Goal: Task Accomplishment & Management: Complete application form

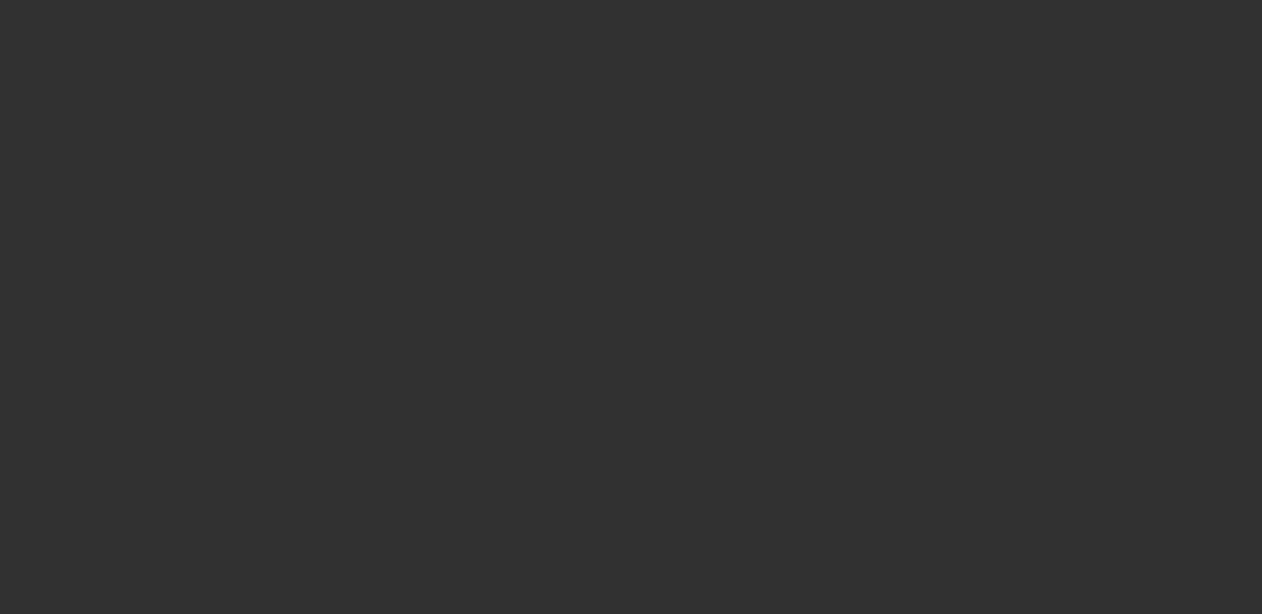
select select "0"
select select "6"
select select "0"
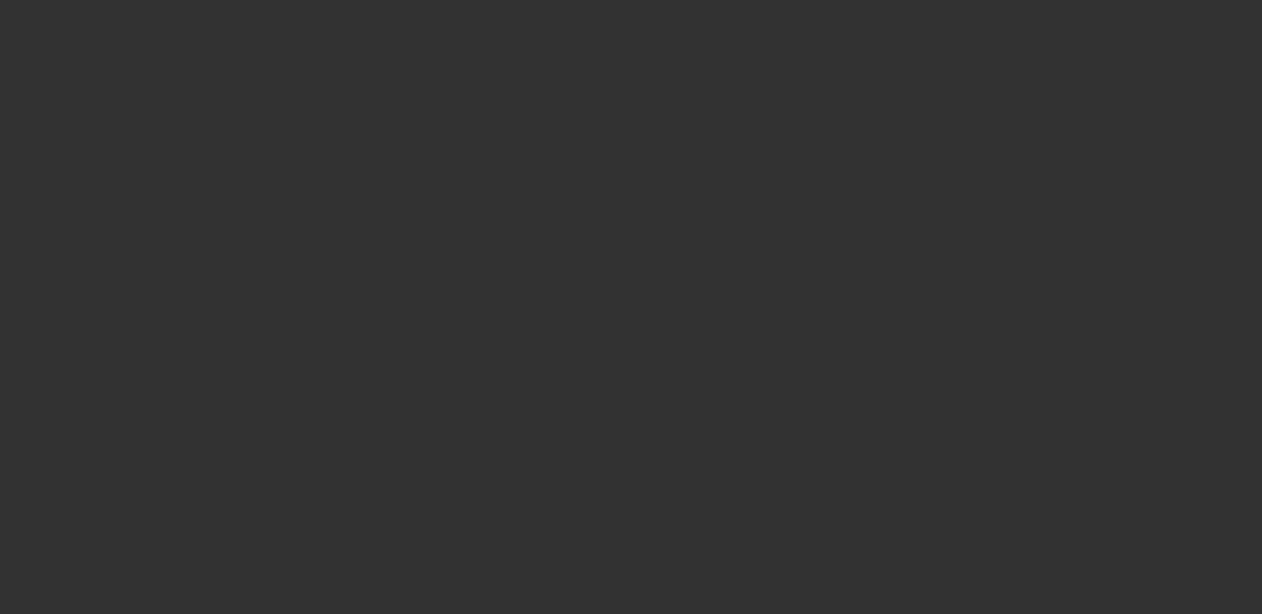
select select "0"
select select "6"
select select "0"
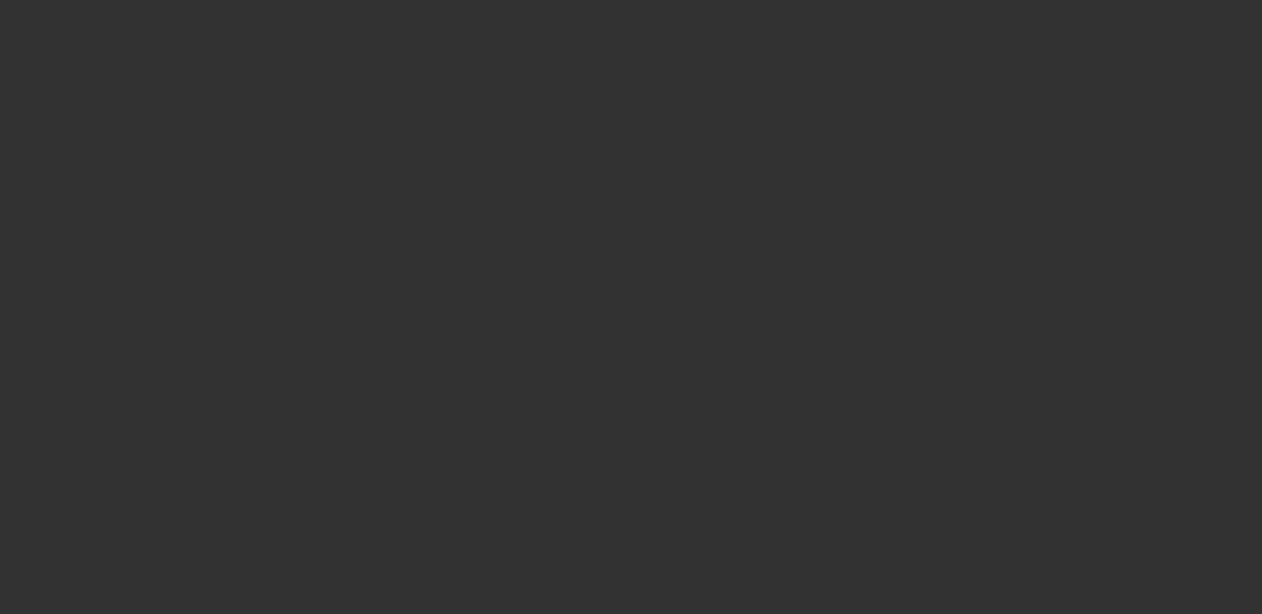
select select "2"
select select "0"
select select "6"
select select "0"
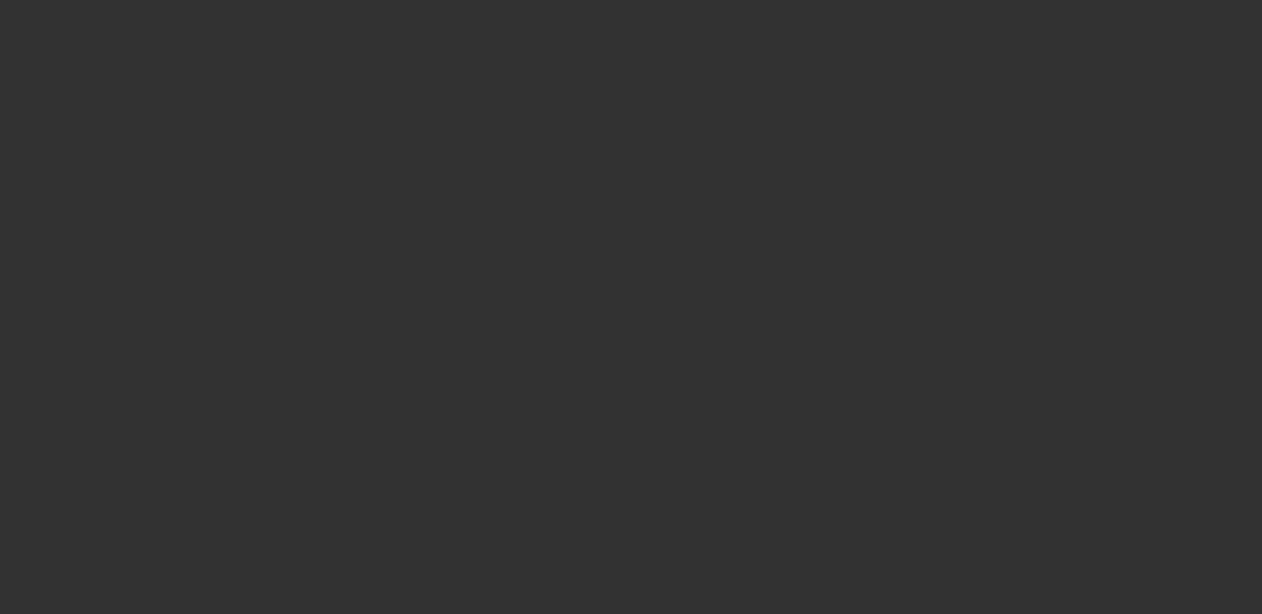
select select "2"
select select "0"
select select "6"
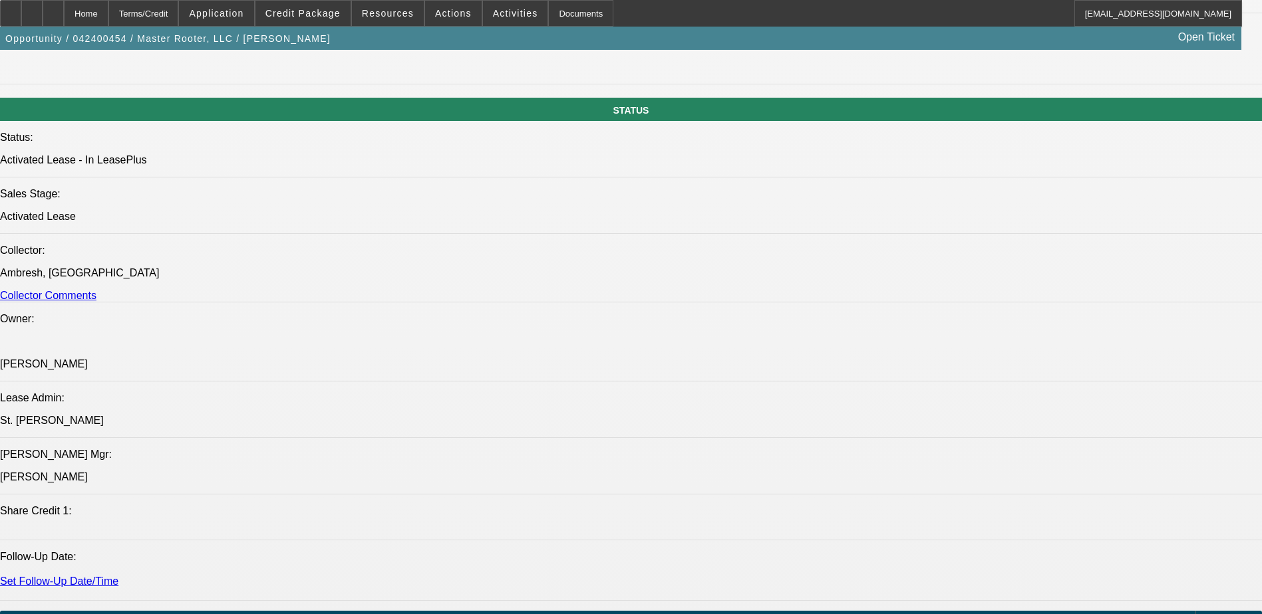
scroll to position [1463, 0]
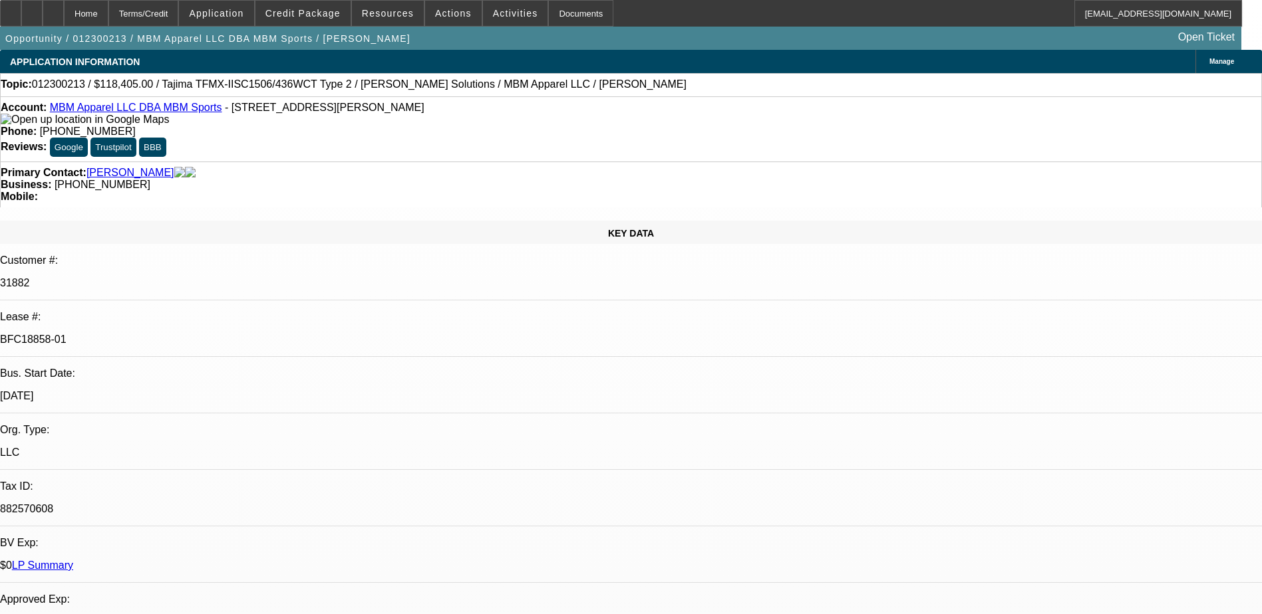
select select "0"
select select "2"
select select "0"
select select "6"
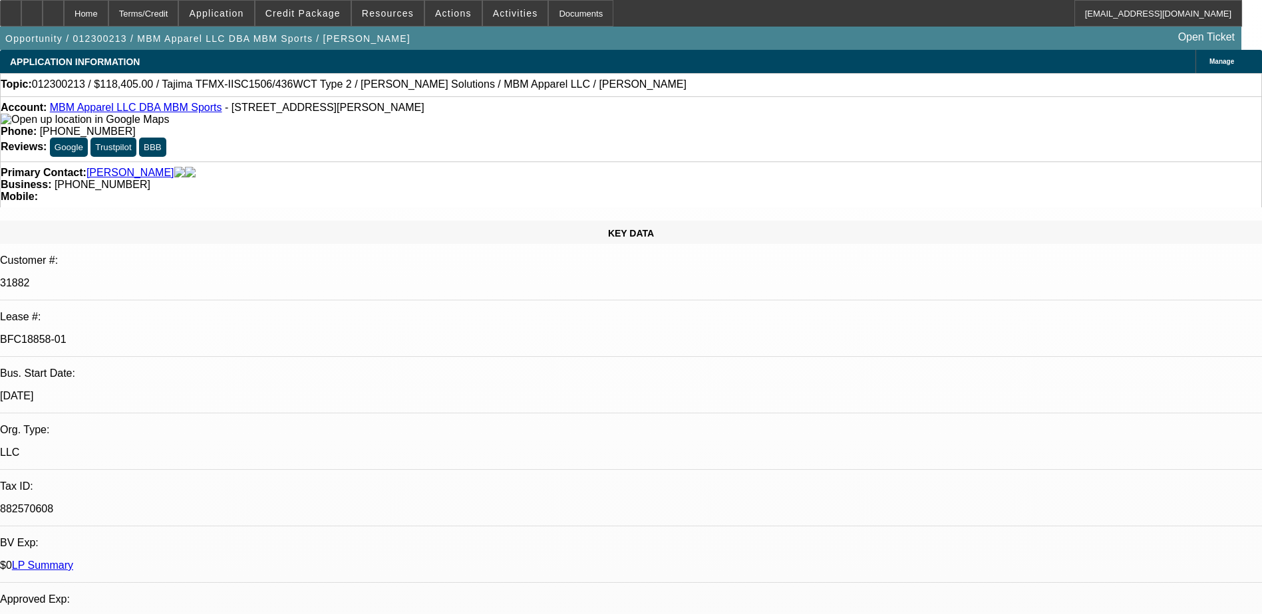
select select "0"
select select "2"
select select "0.1"
select select "4"
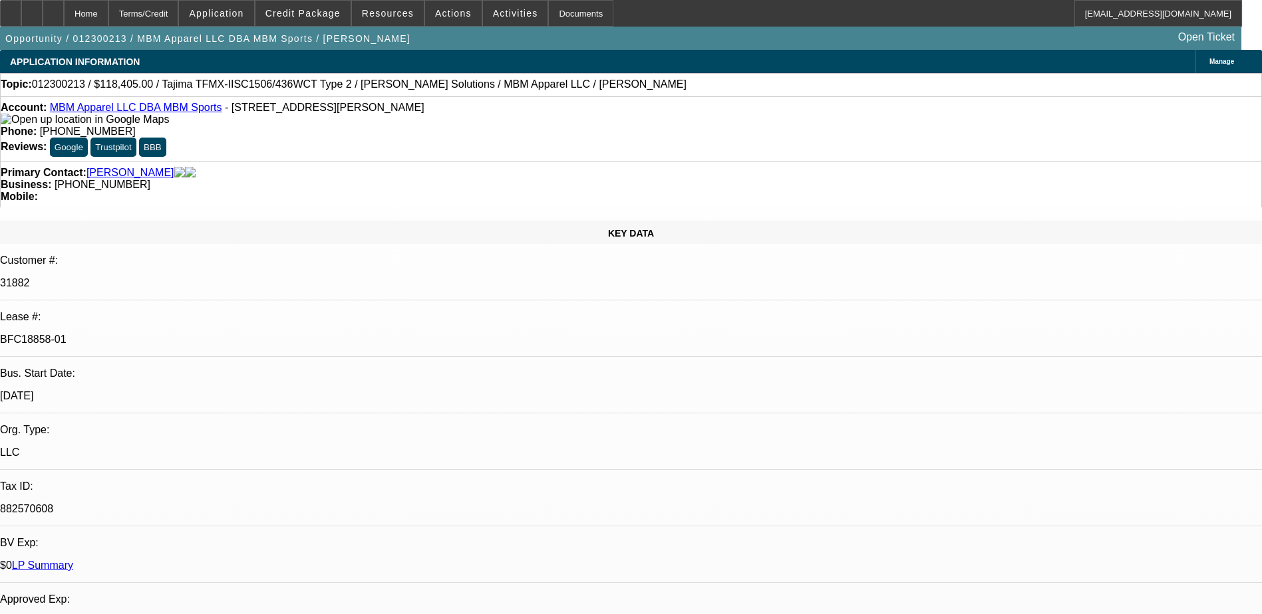
select select "0"
select select "2"
select select "0"
select select "6"
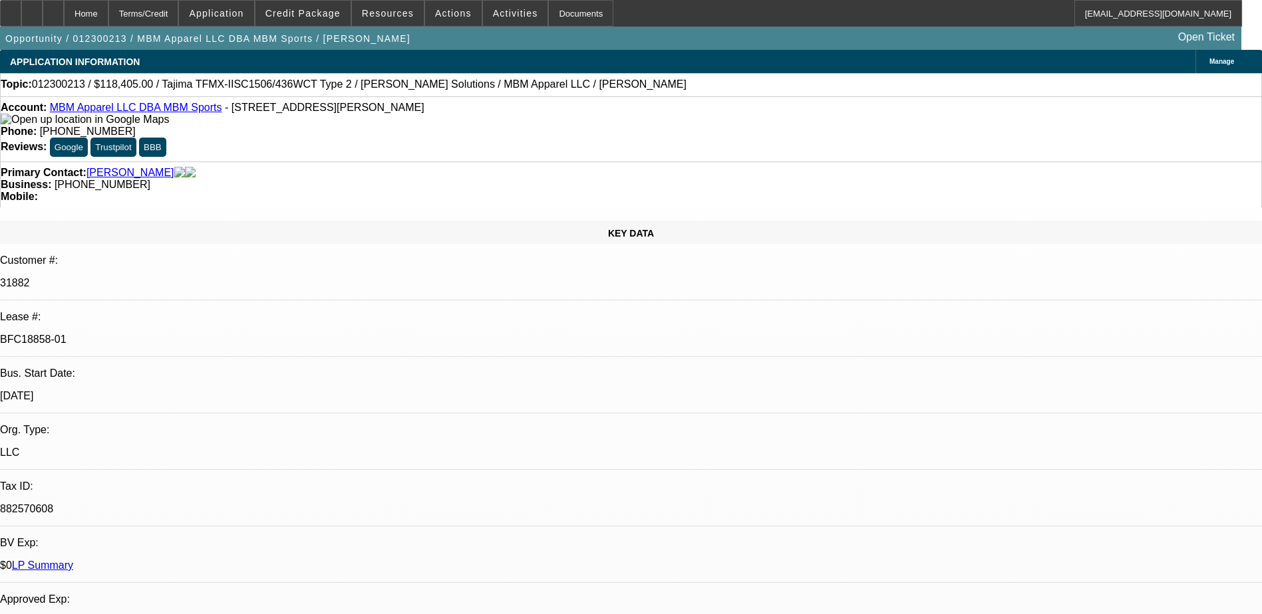
select select "0"
select select "2"
select select "0.1"
select select "4"
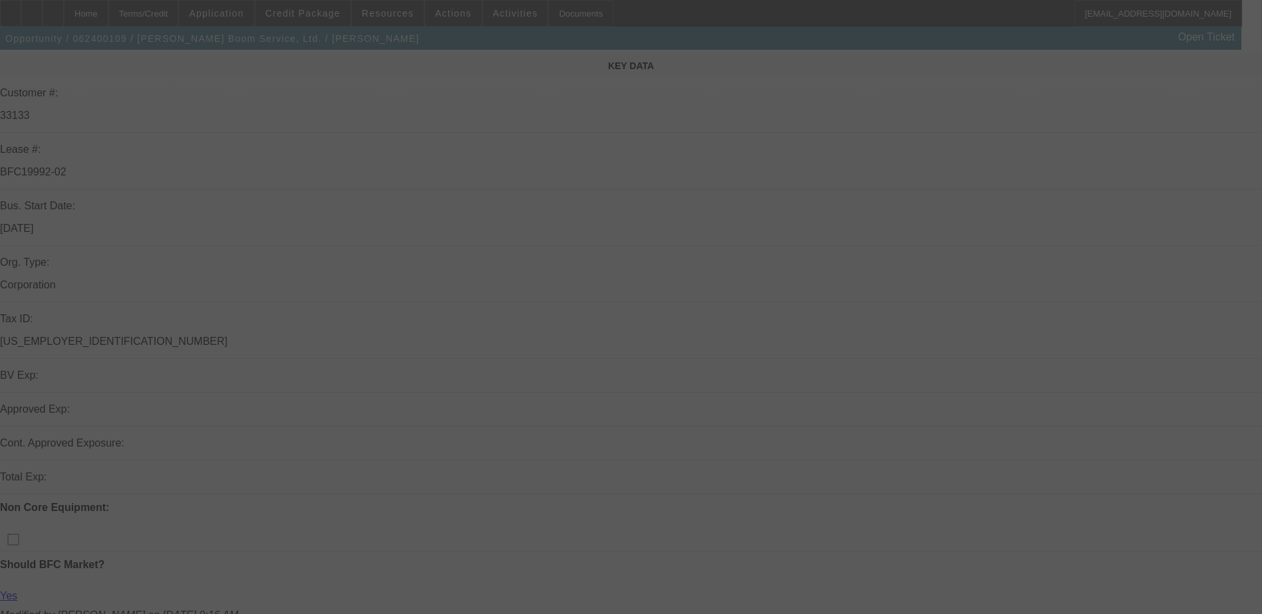
scroll to position [266, 0]
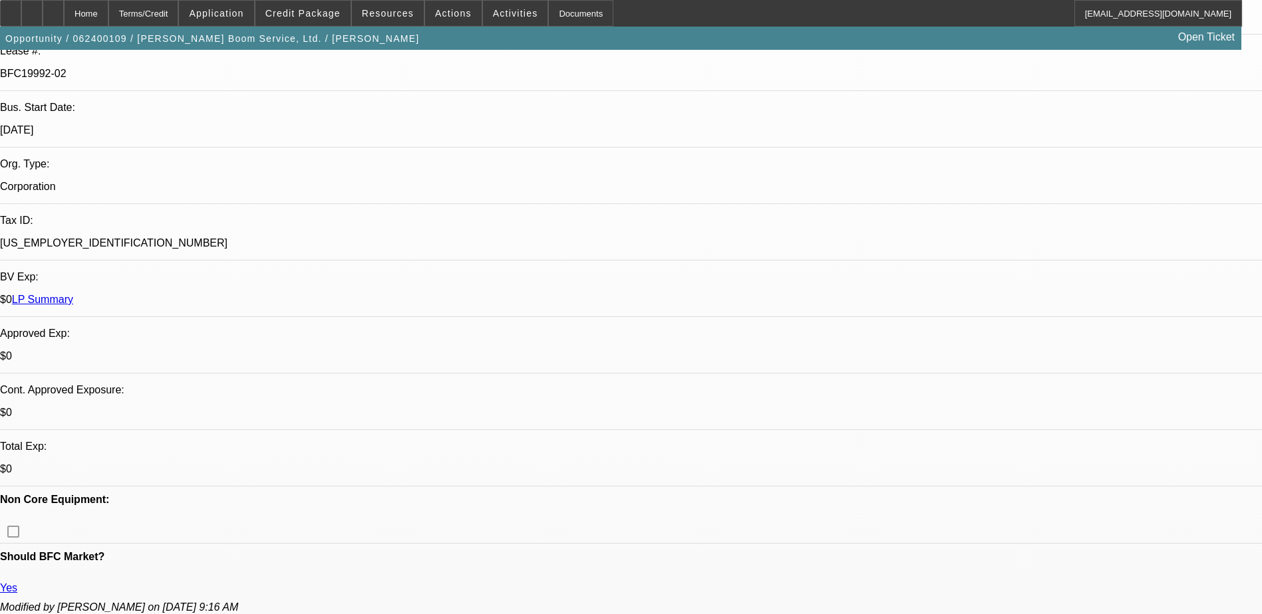
select select "0"
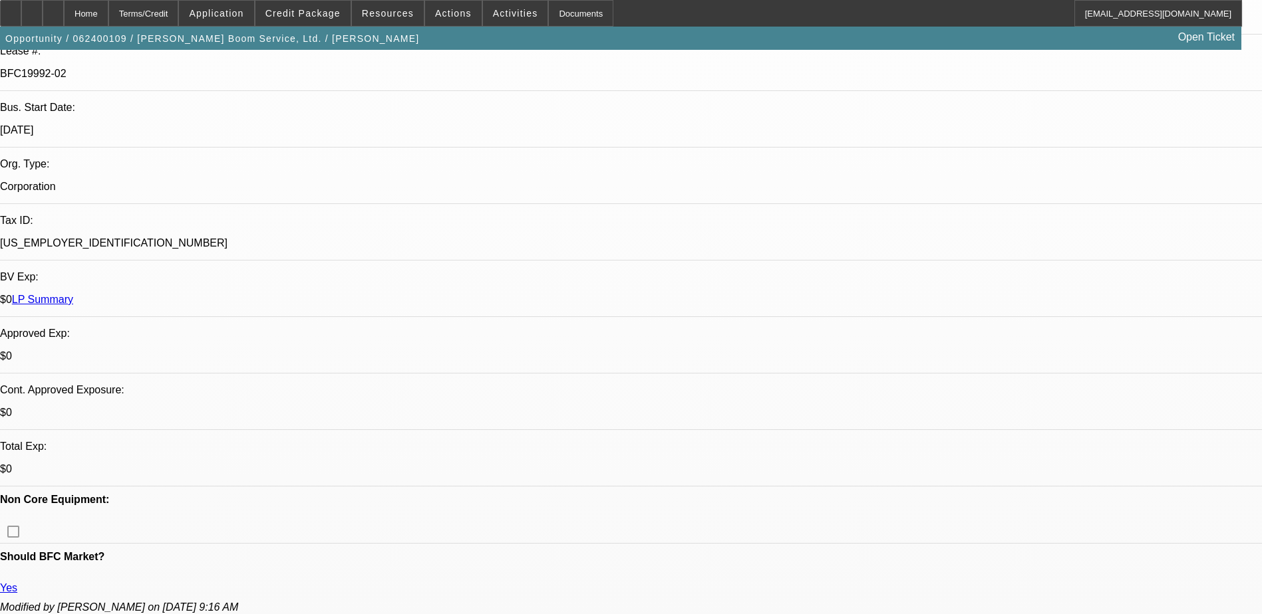
select select "0"
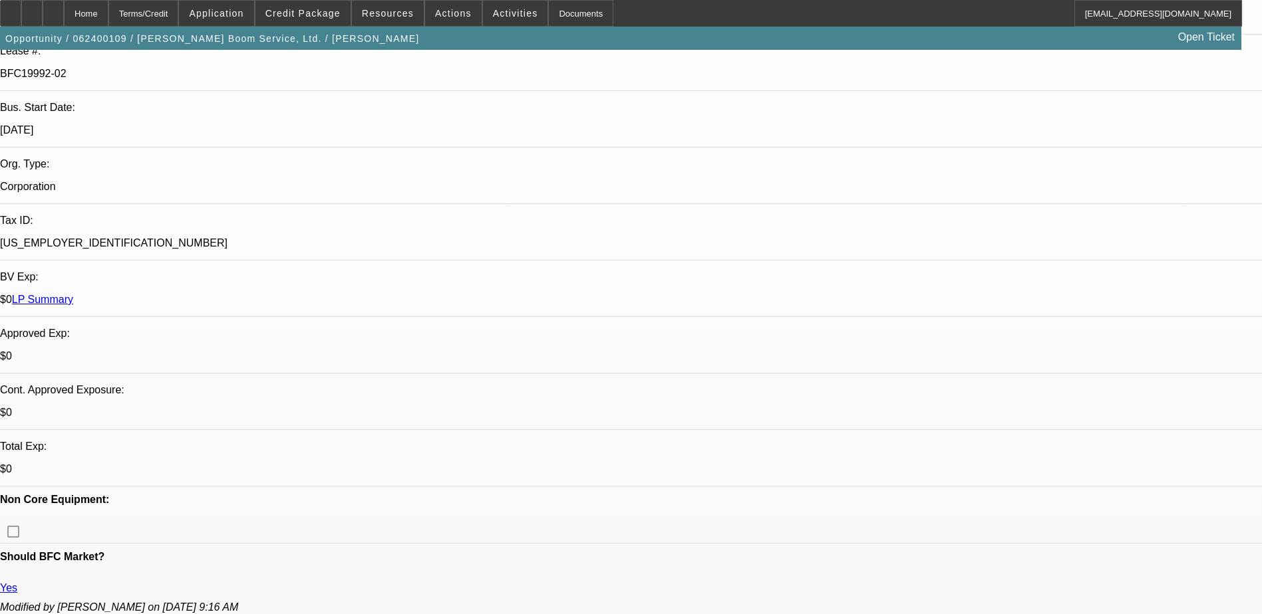
select select "0"
select select "1"
select select "2"
select select "6"
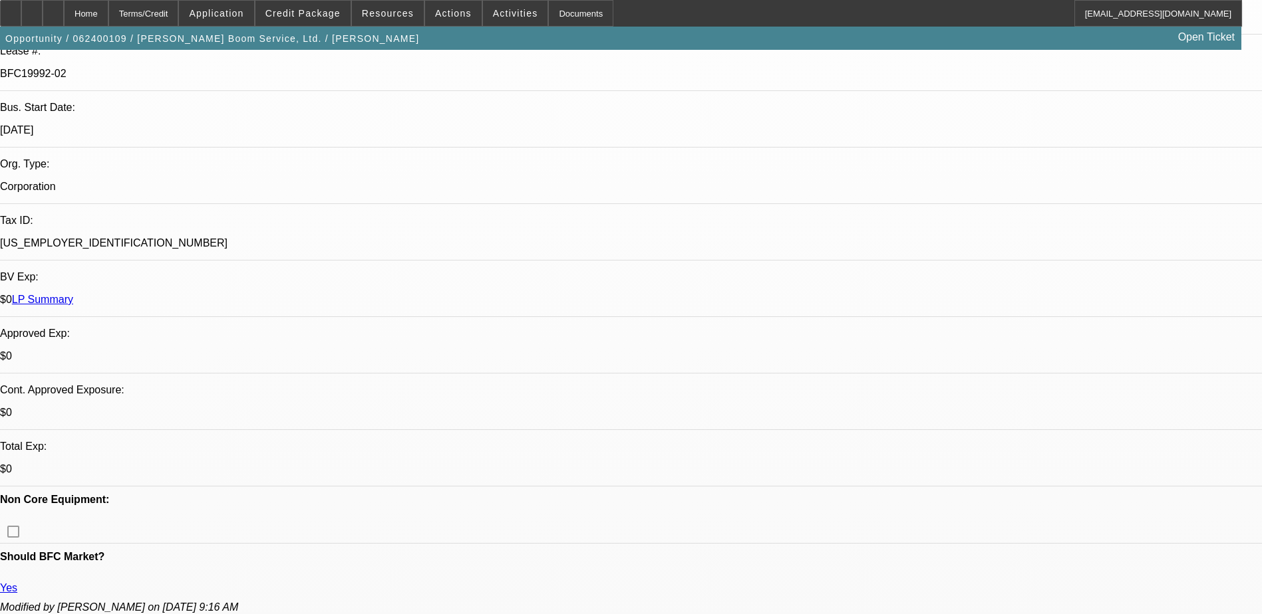
select select "1"
select select "2"
select select "6"
select select "1"
select select "2"
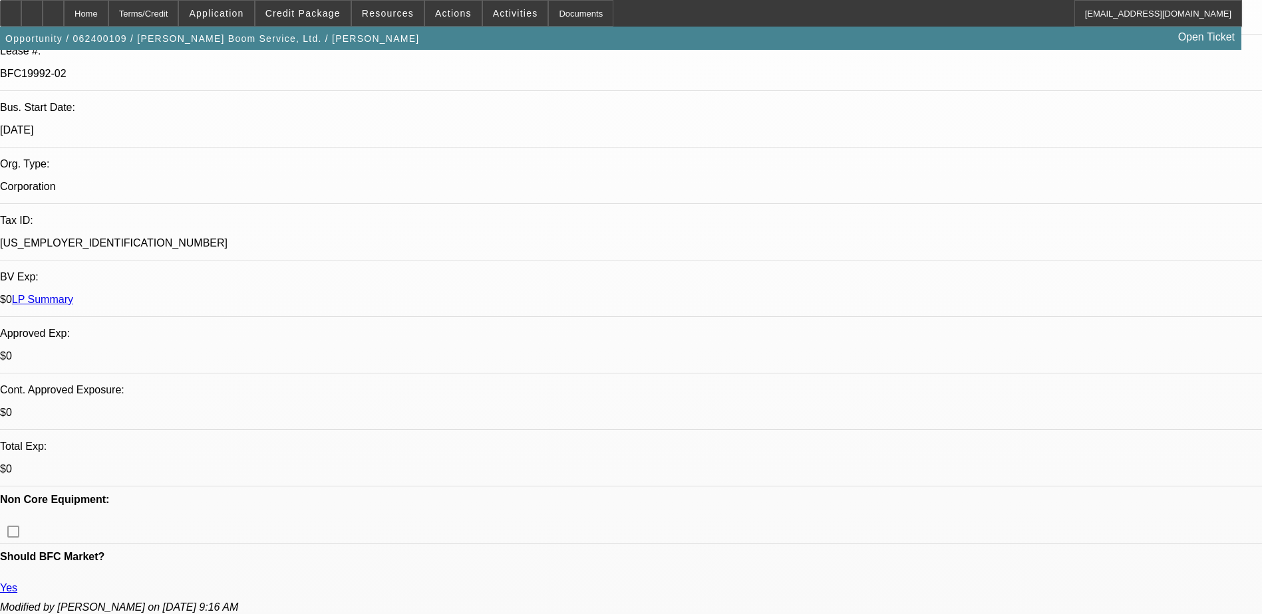
select select "6"
select select "1"
select select "2"
select select "6"
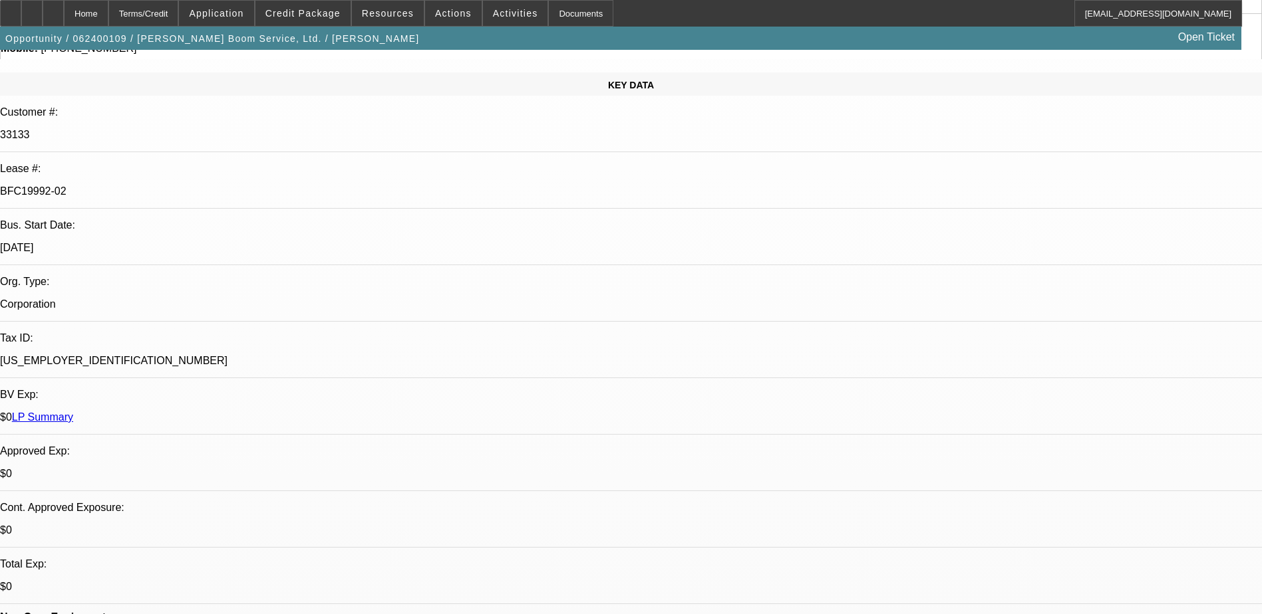
scroll to position [0, 0]
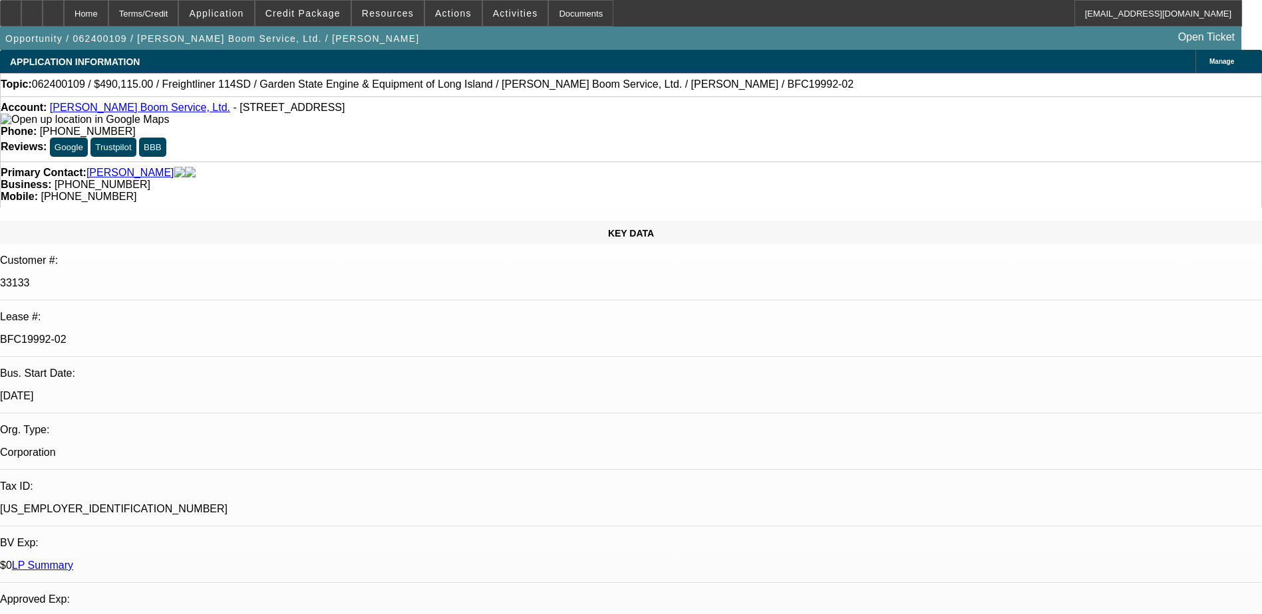
click at [400, 59] on div "APPLICATION INFORMATION Manage" at bounding box center [631, 61] width 1262 height 23
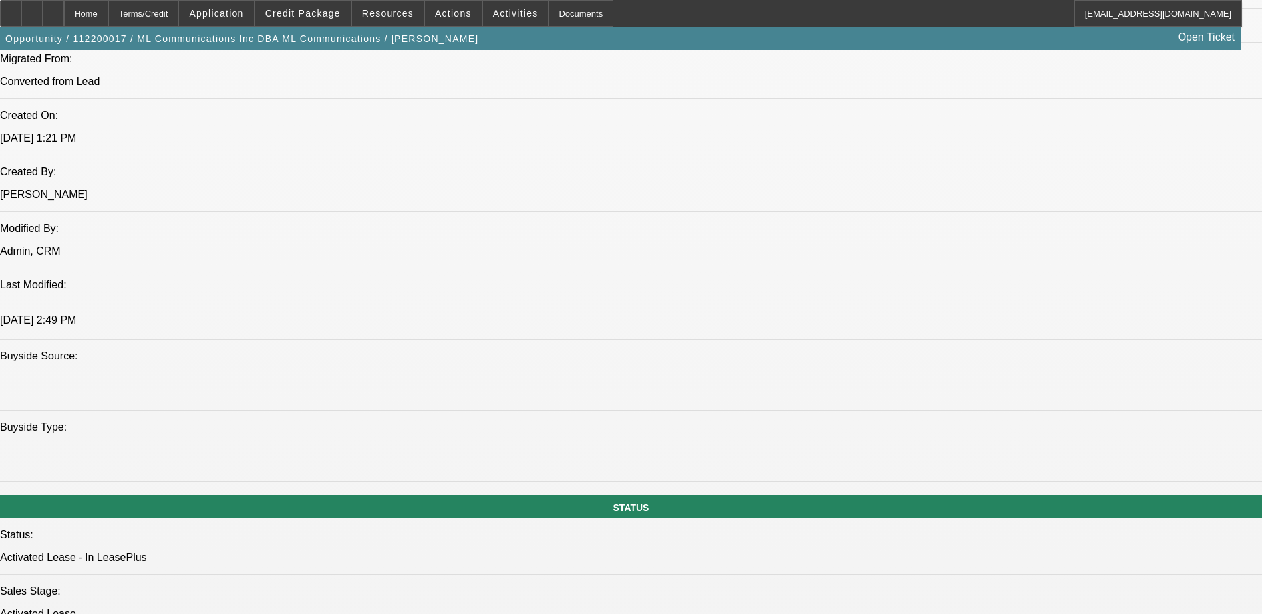
select select "0"
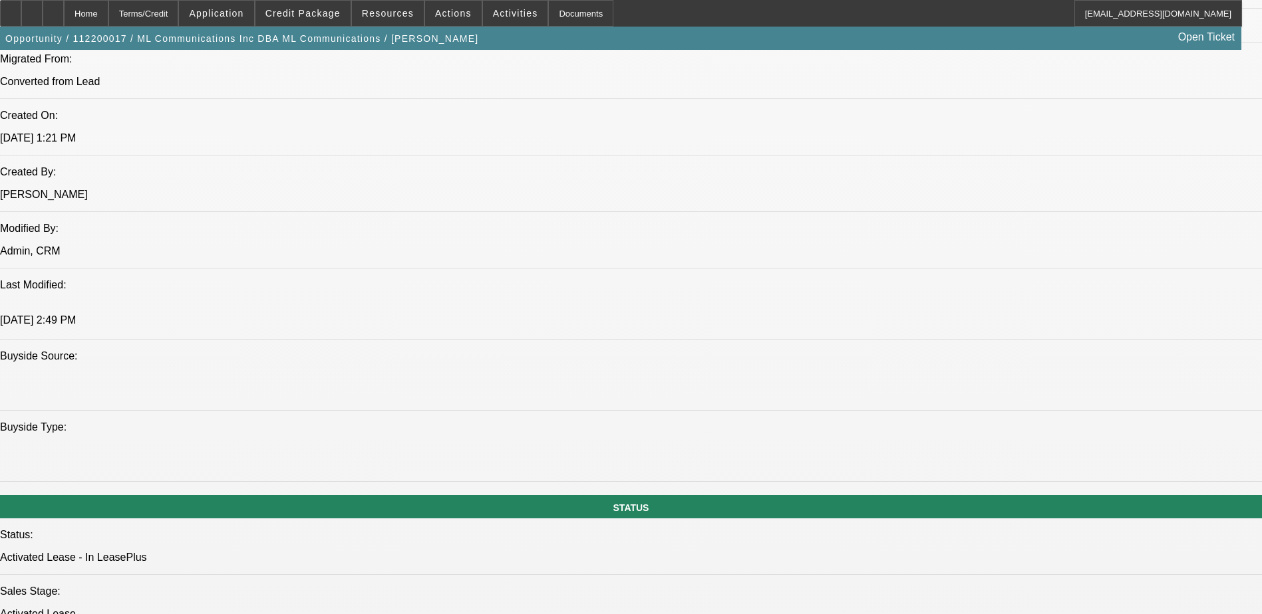
select select "0"
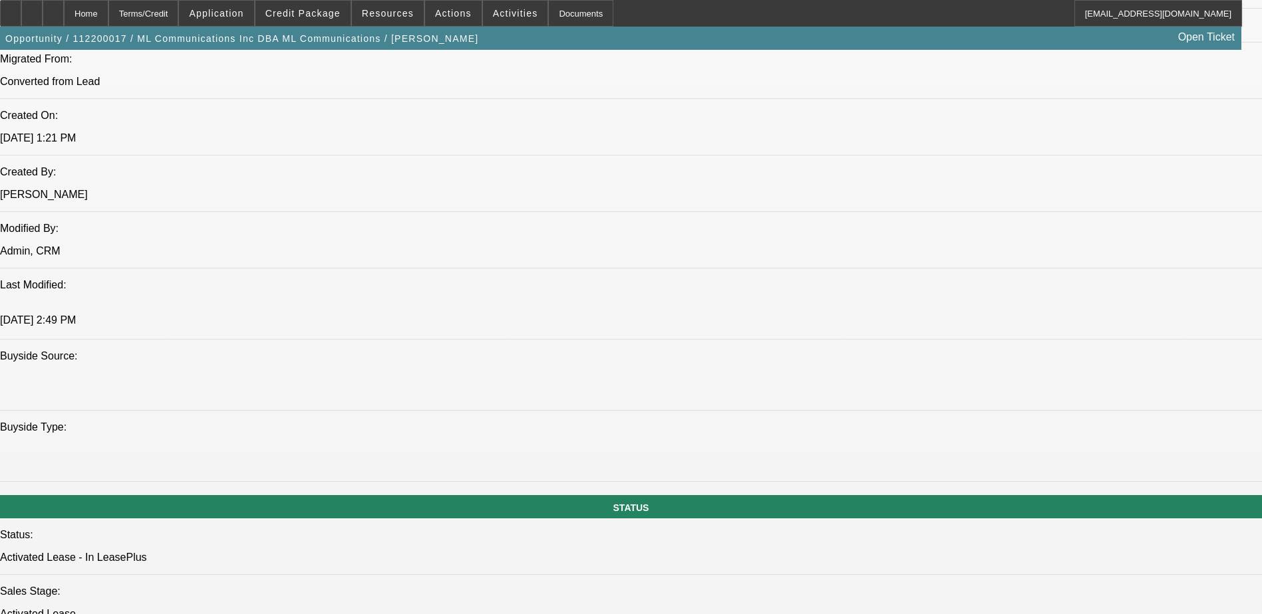
select select "0"
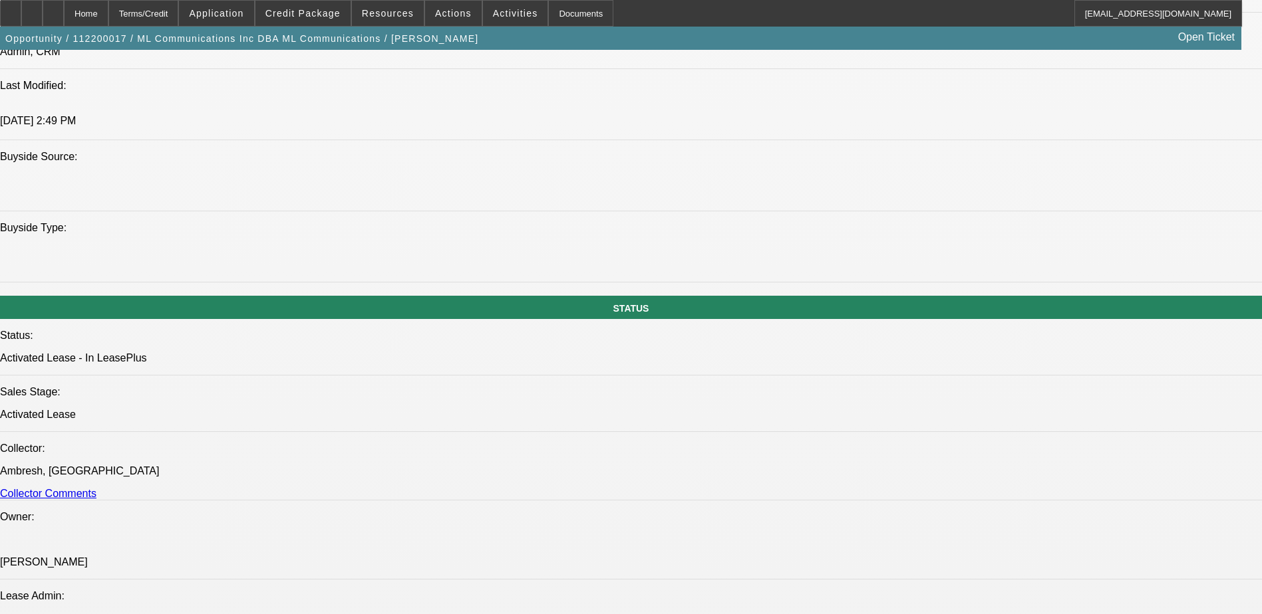
select select "1"
select select "6"
select select "1"
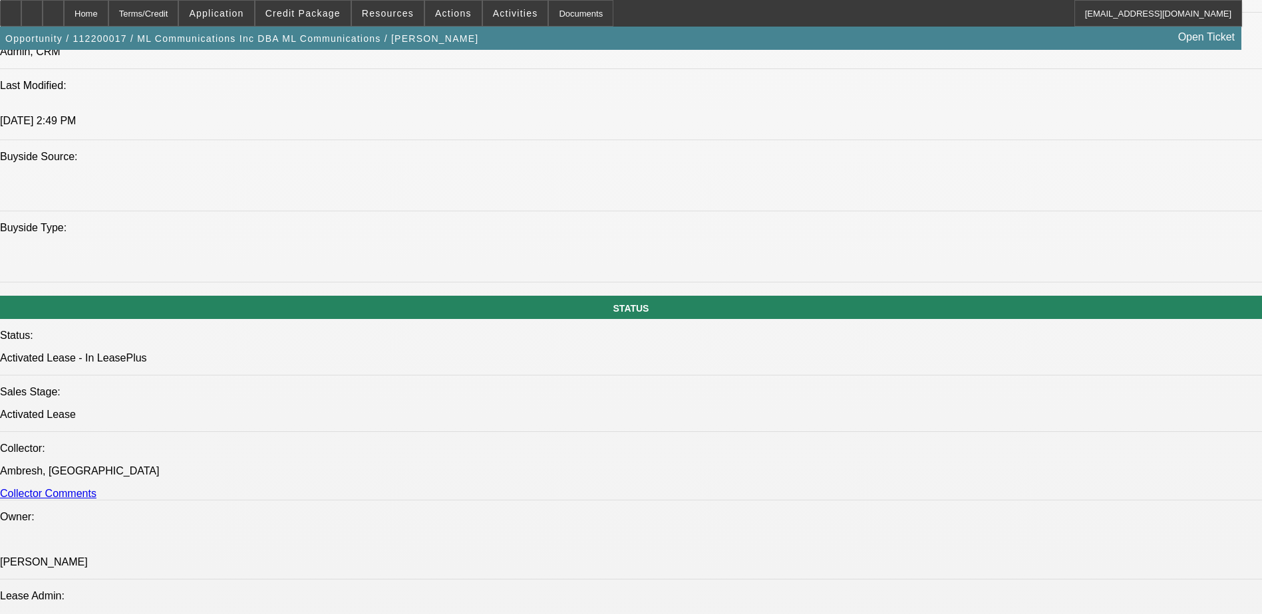
select select "6"
select select "1"
select select "6"
select select "1"
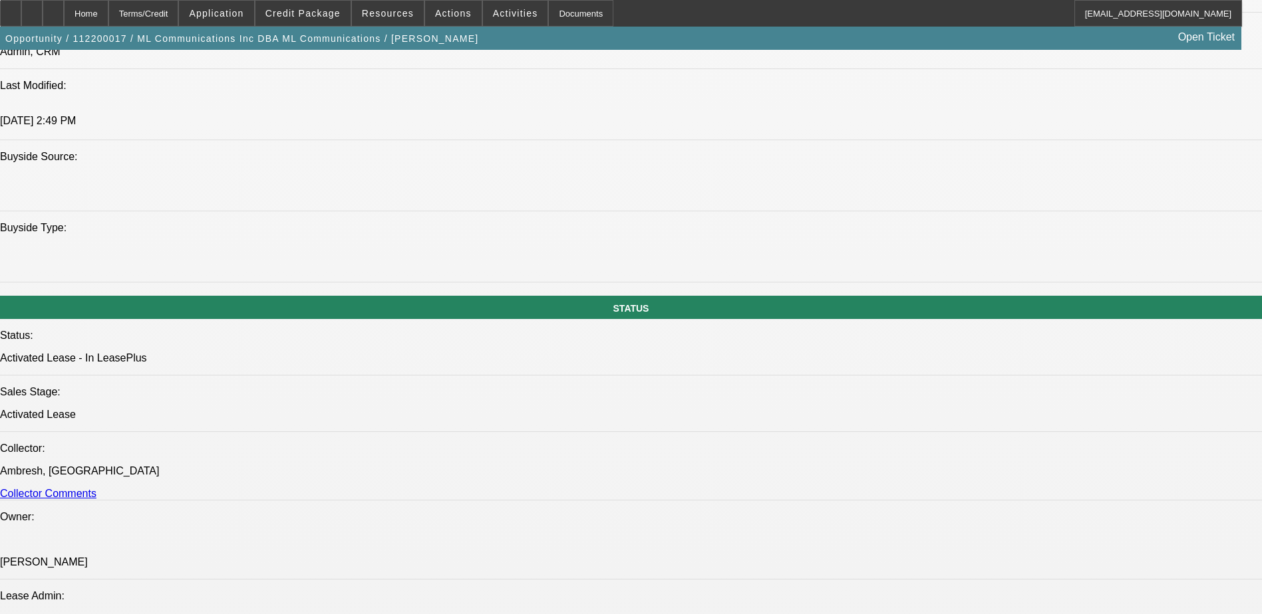
select select "3"
select select "6"
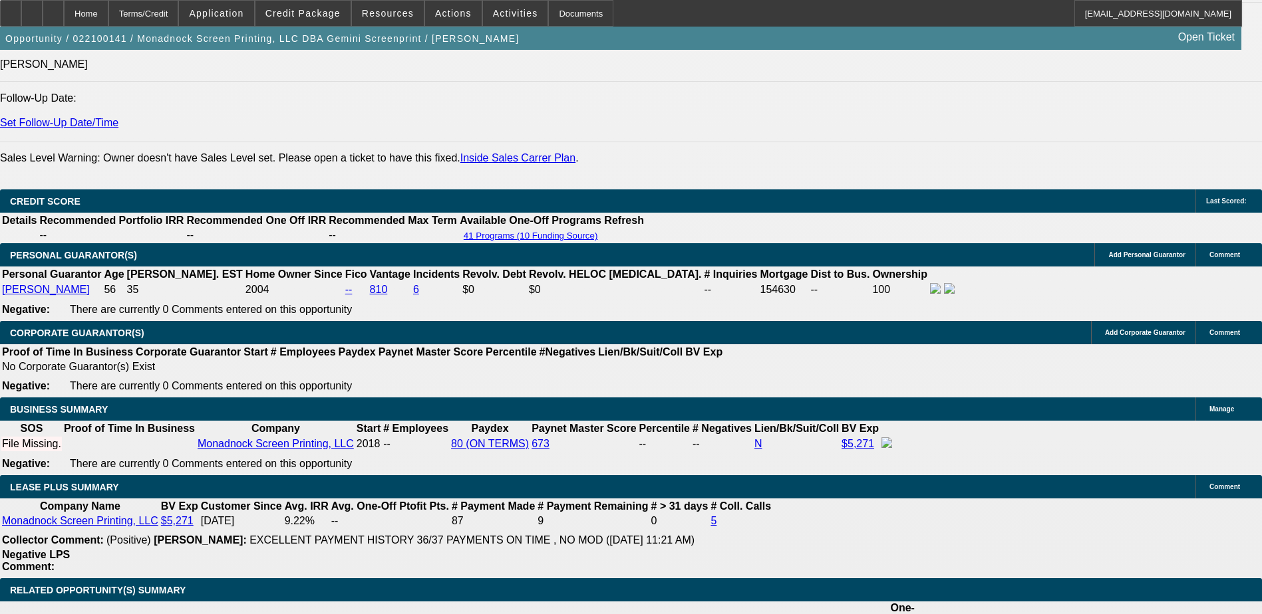
select select "0"
select select "2"
select select "0"
select select "2"
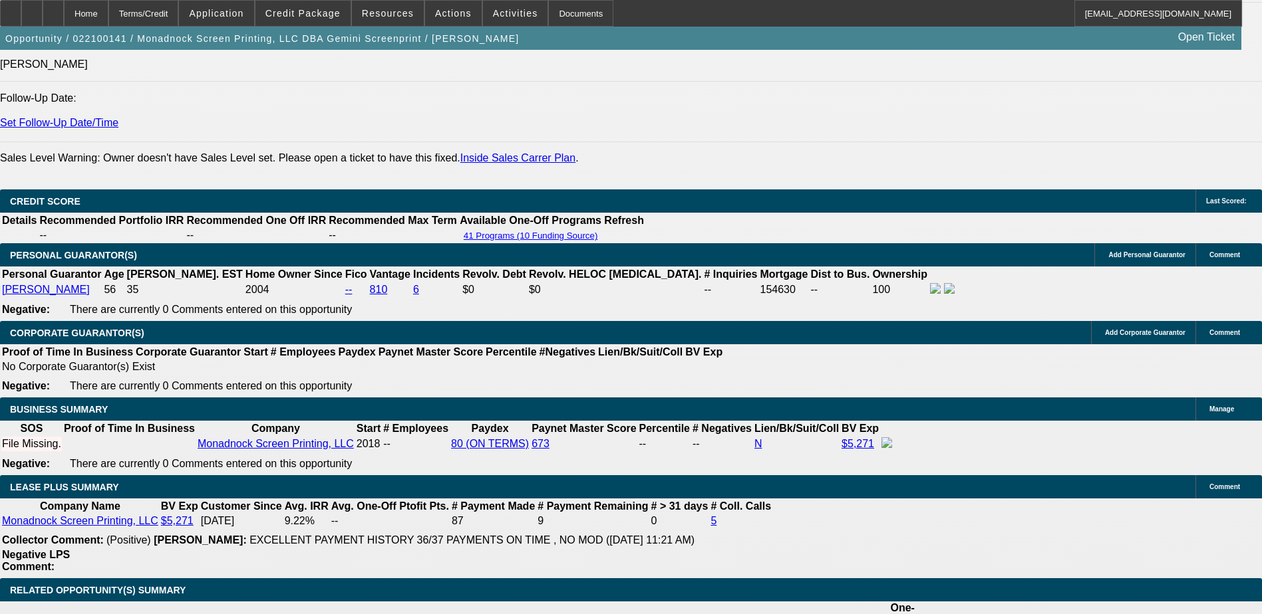
select select "0"
select select "2"
select select "0"
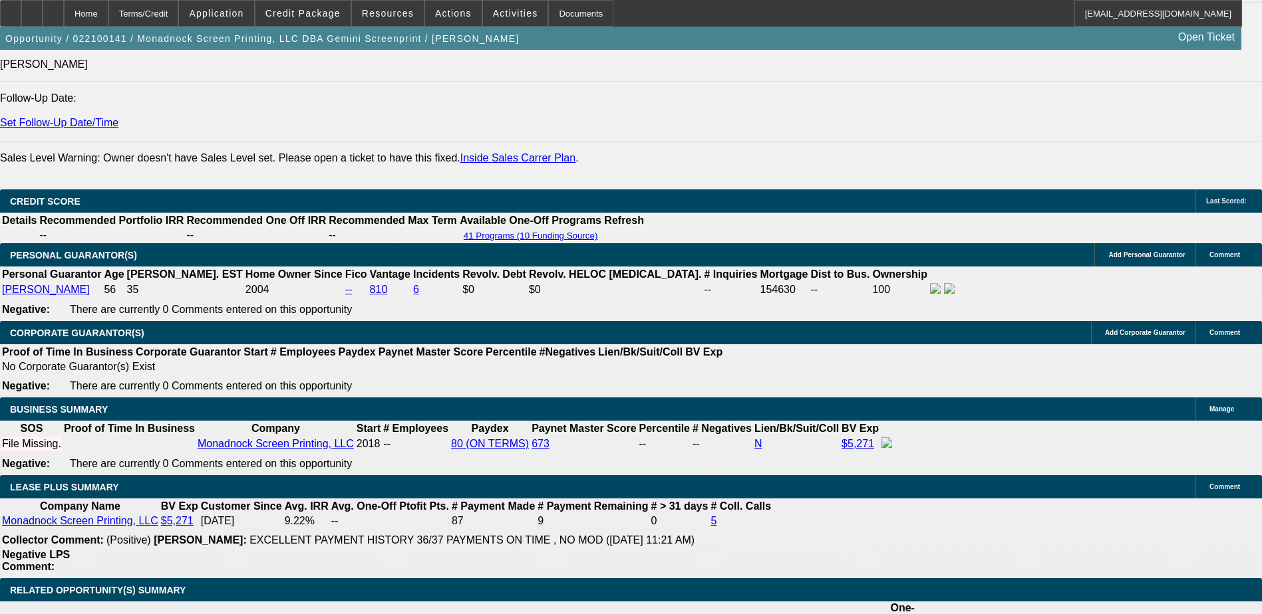
select select "2"
select select "0"
select select "1"
select select "2"
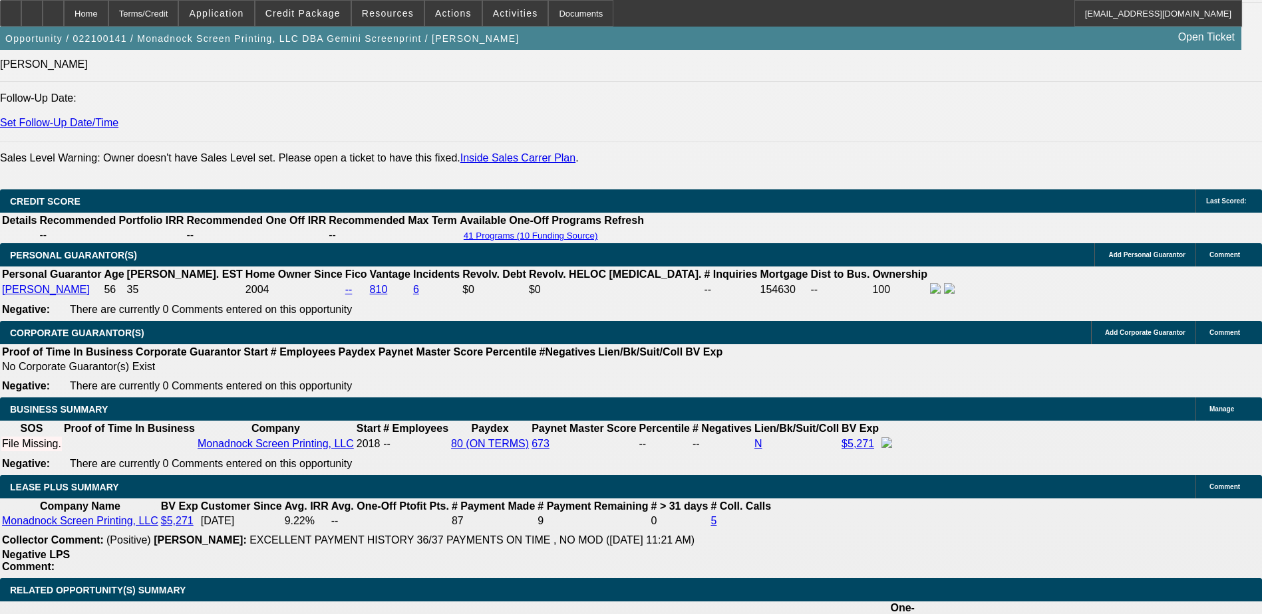
select select "1"
select select "2"
select select "1"
select select "2"
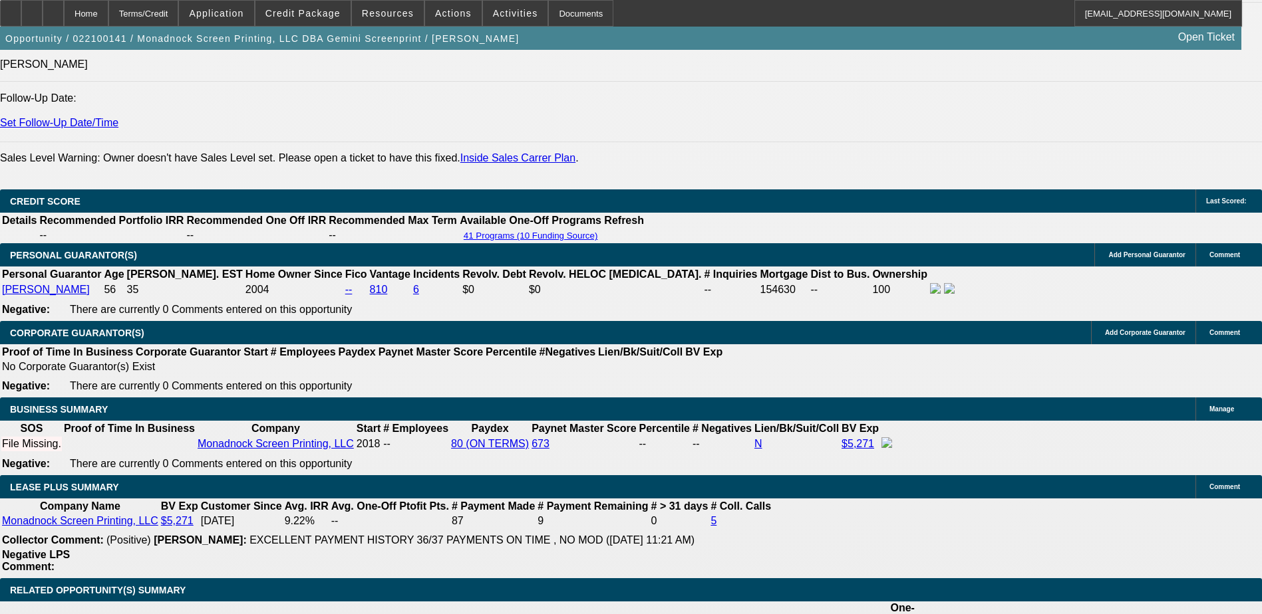
select select "2"
select select "1"
select select "2"
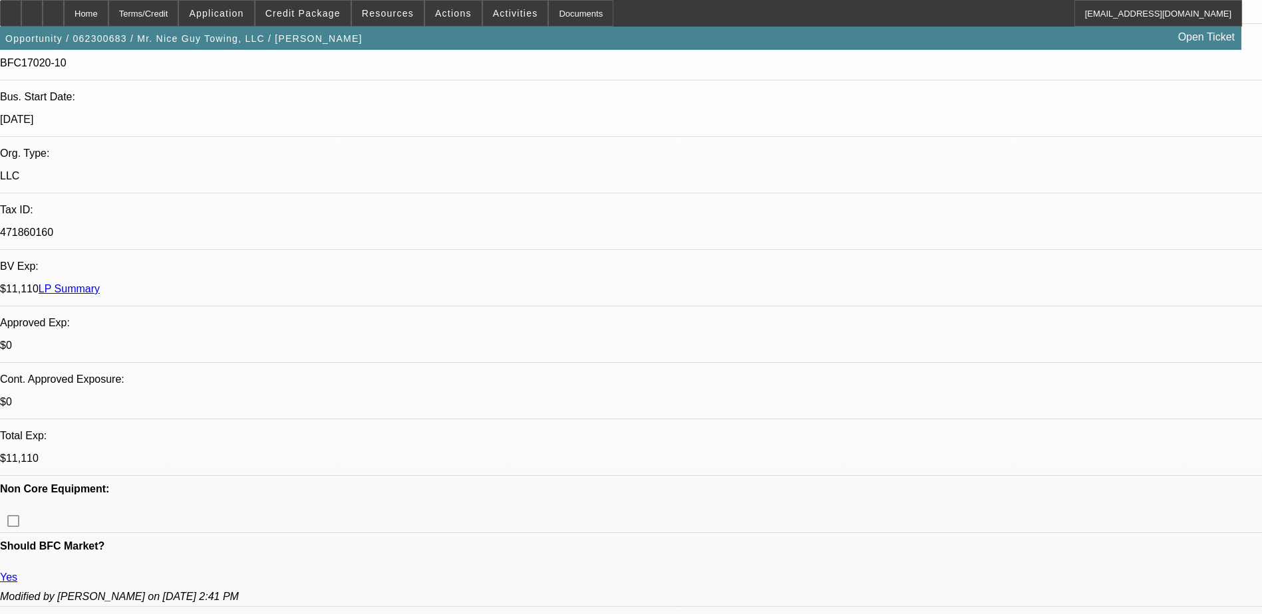
select select "0"
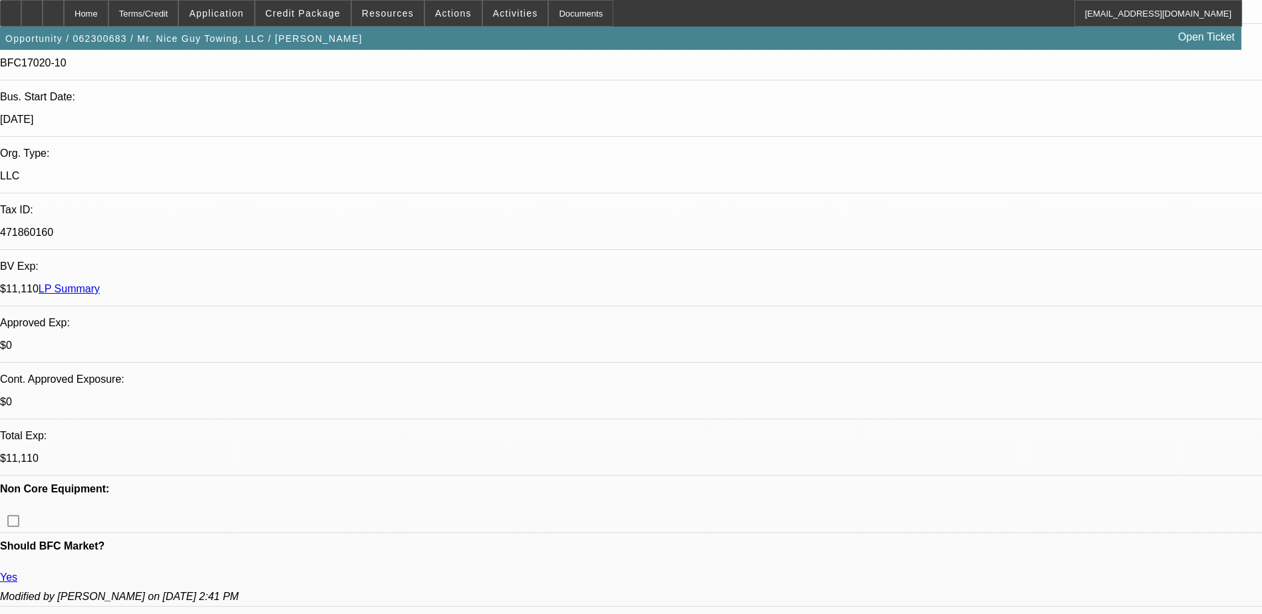
select select "0"
select select "2"
select select "0"
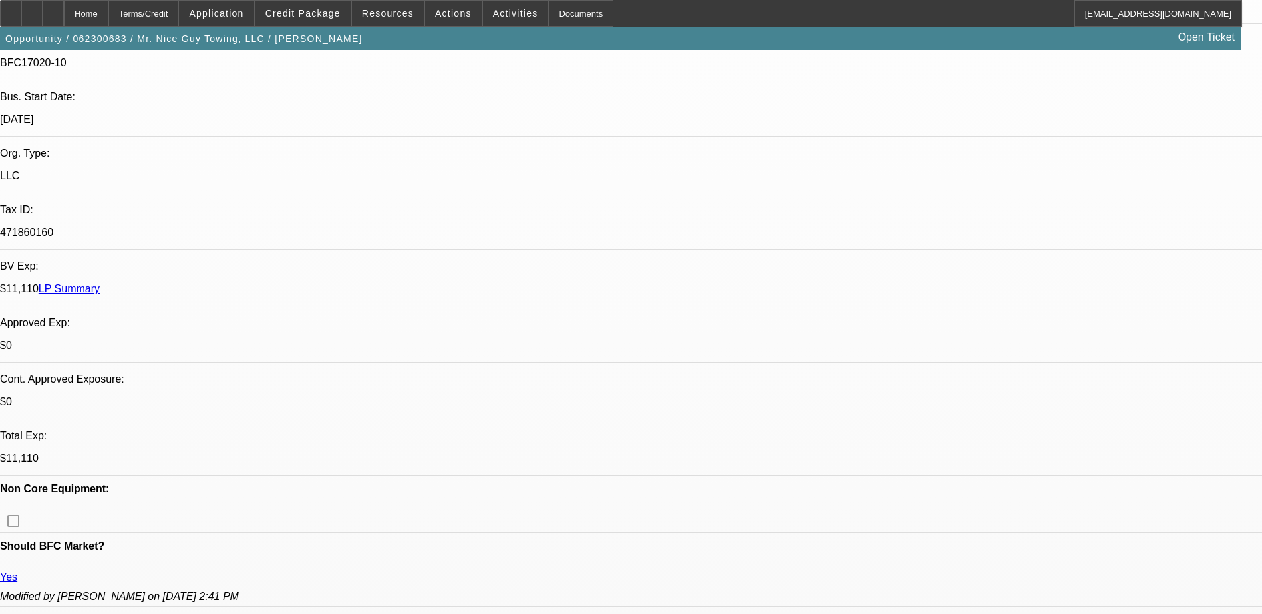
select select "2"
select select "0"
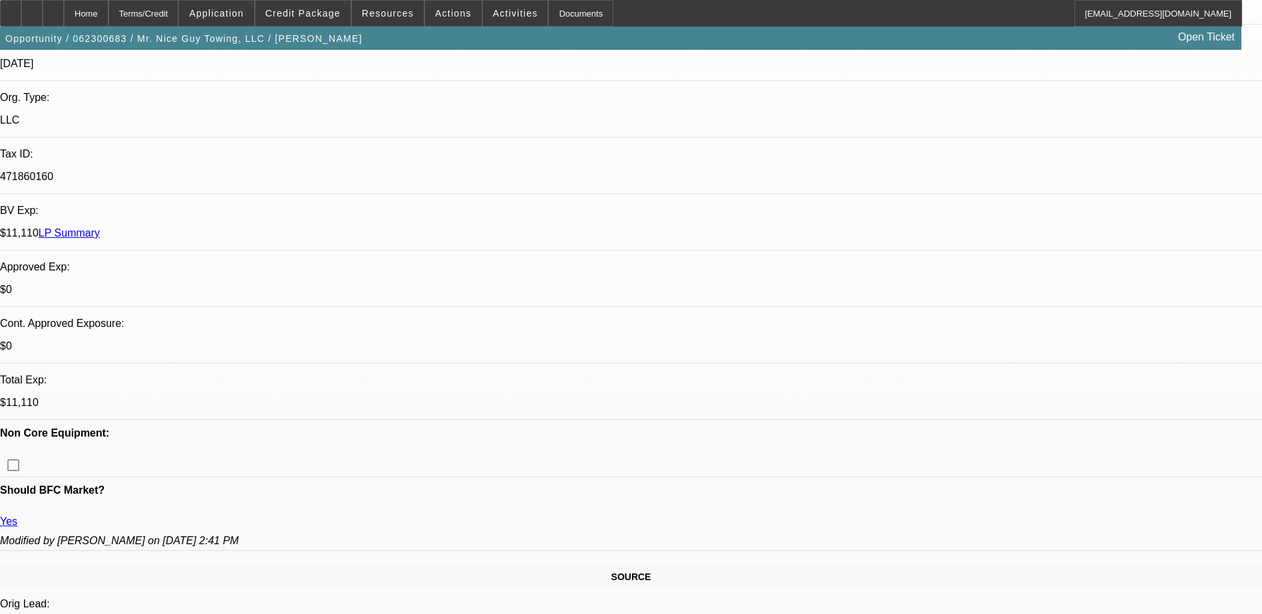
select select "1"
select select "3"
select select "6"
select select "1"
select select "3"
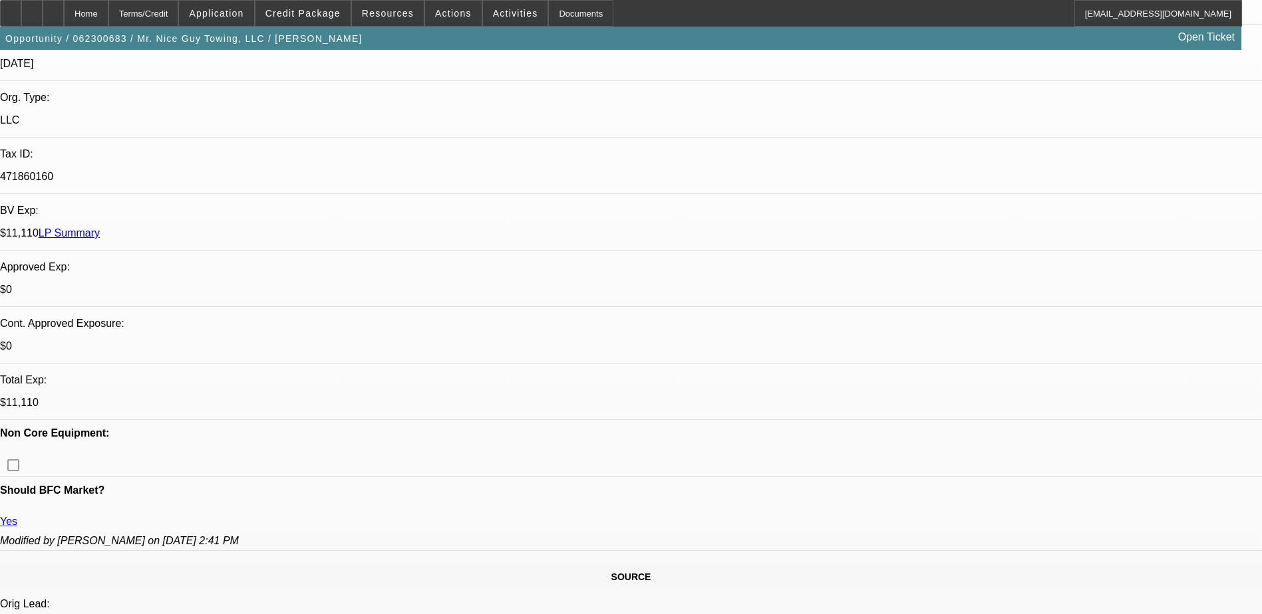
select select "6"
select select "1"
select select "2"
select select "6"
select select "1"
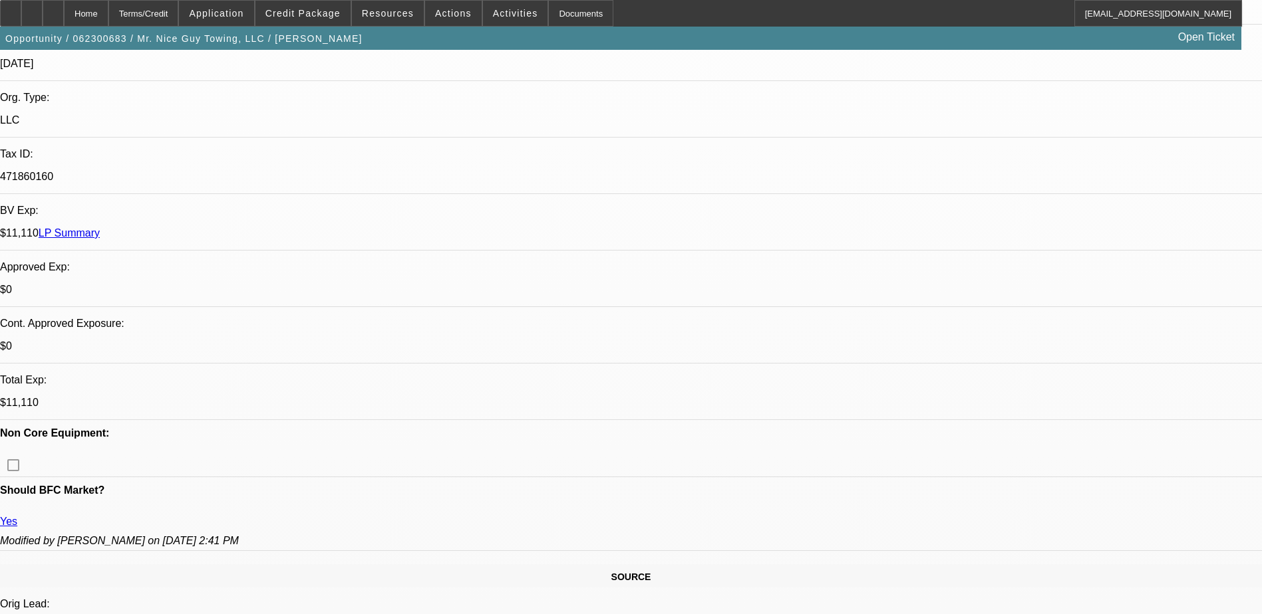
select select "2"
select select "6"
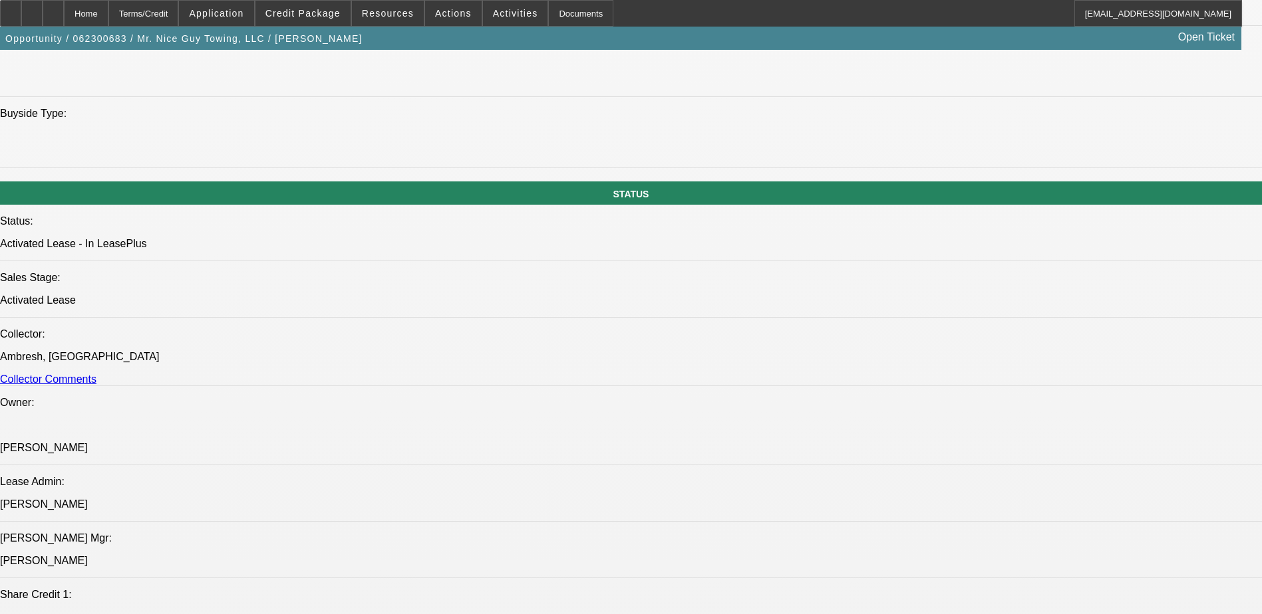
scroll to position [1330, 0]
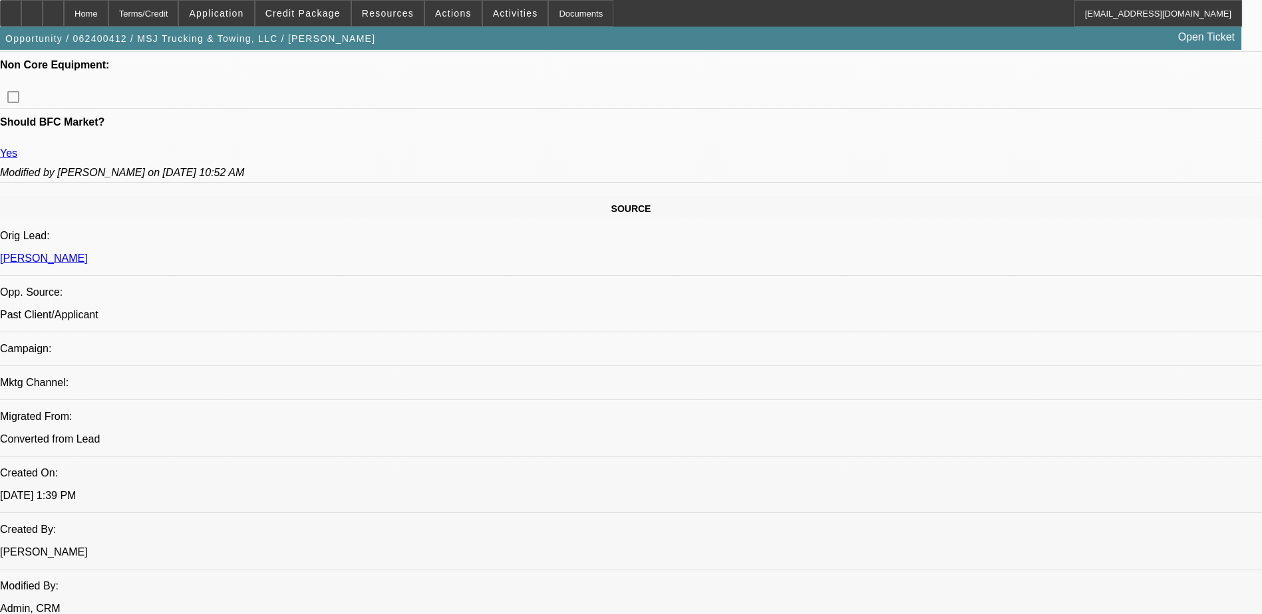
select select "0"
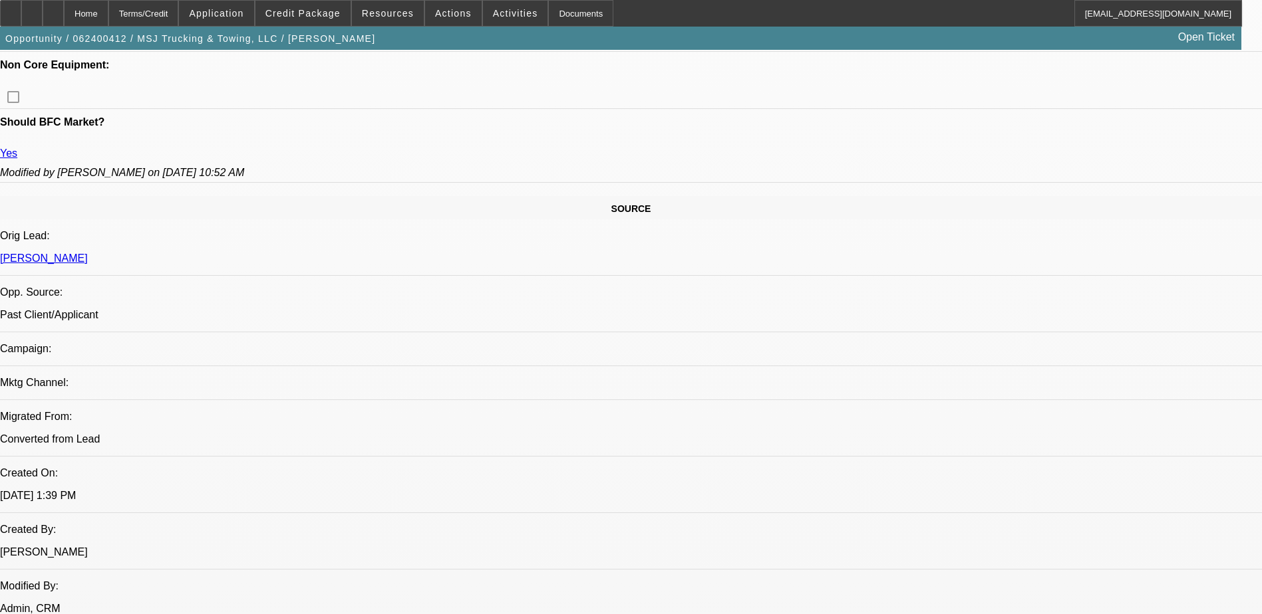
select select "0"
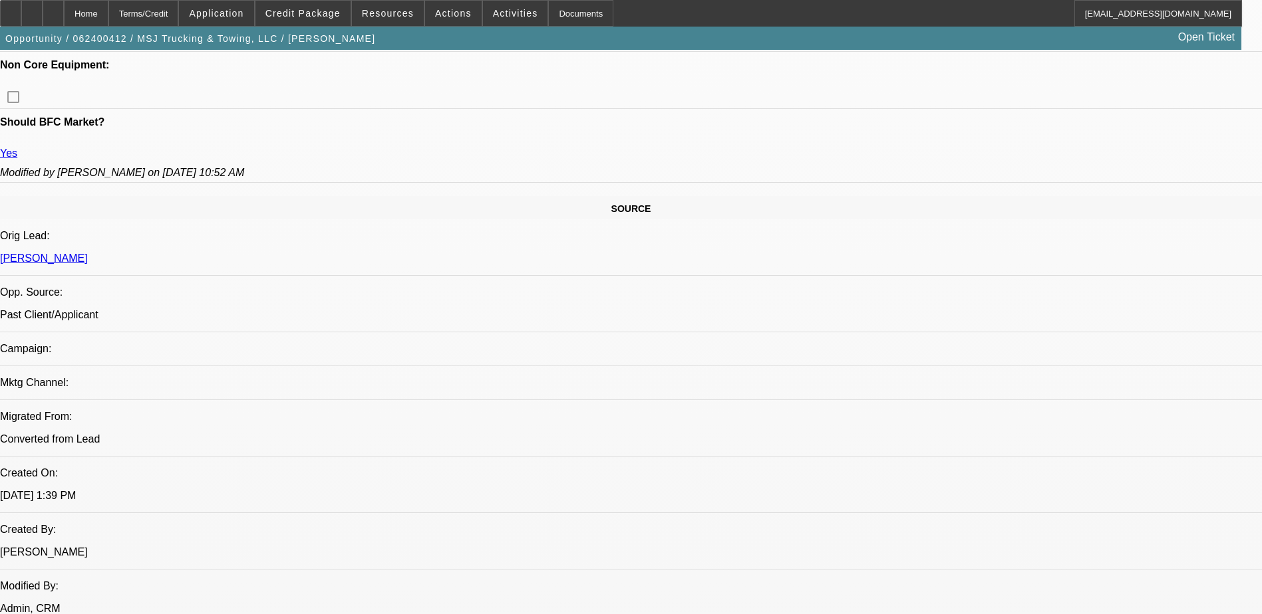
select select "0"
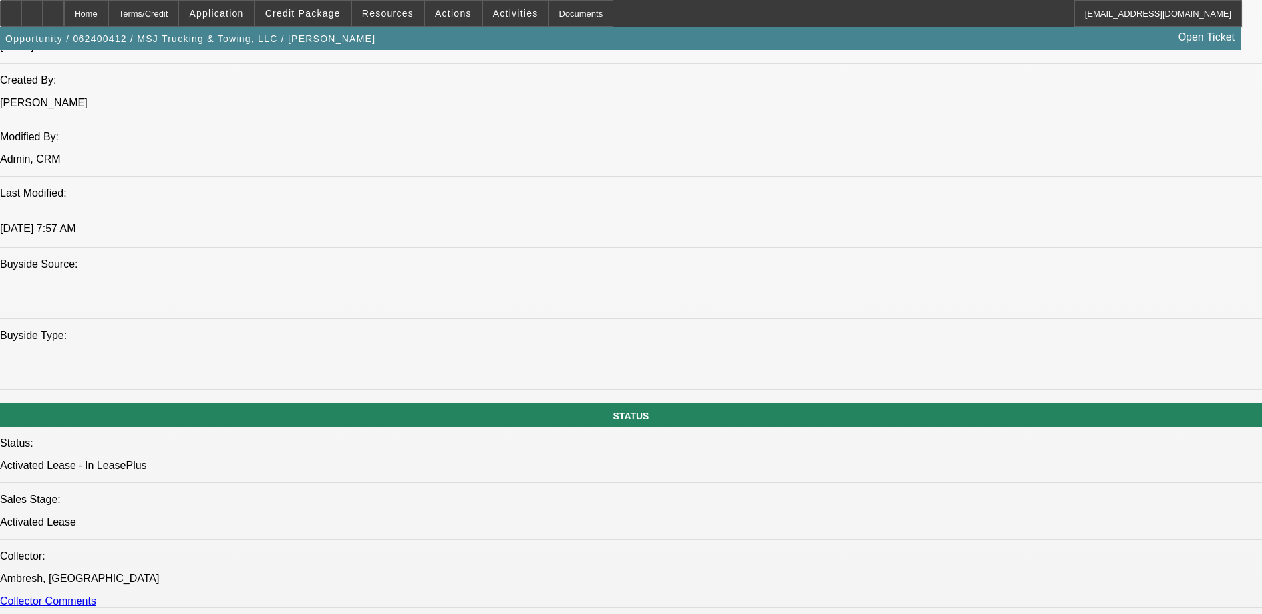
select select "1"
select select "3"
select select "6"
select select "1"
select select "2"
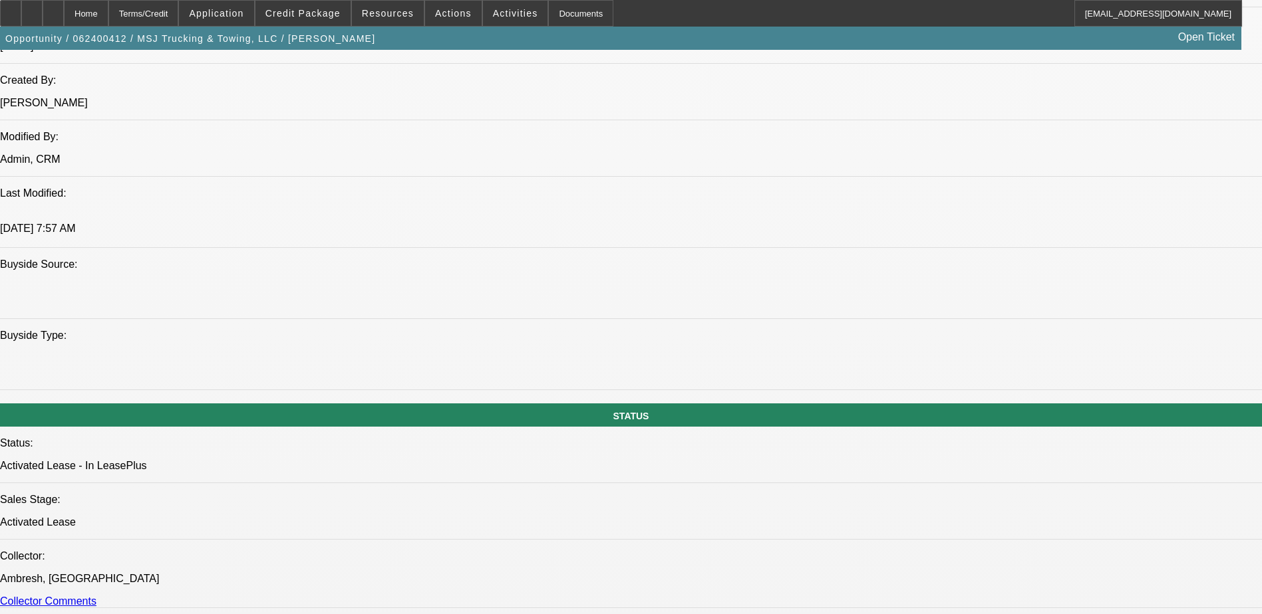
select select "6"
select select "1"
select select "2"
select select "6"
select select "1"
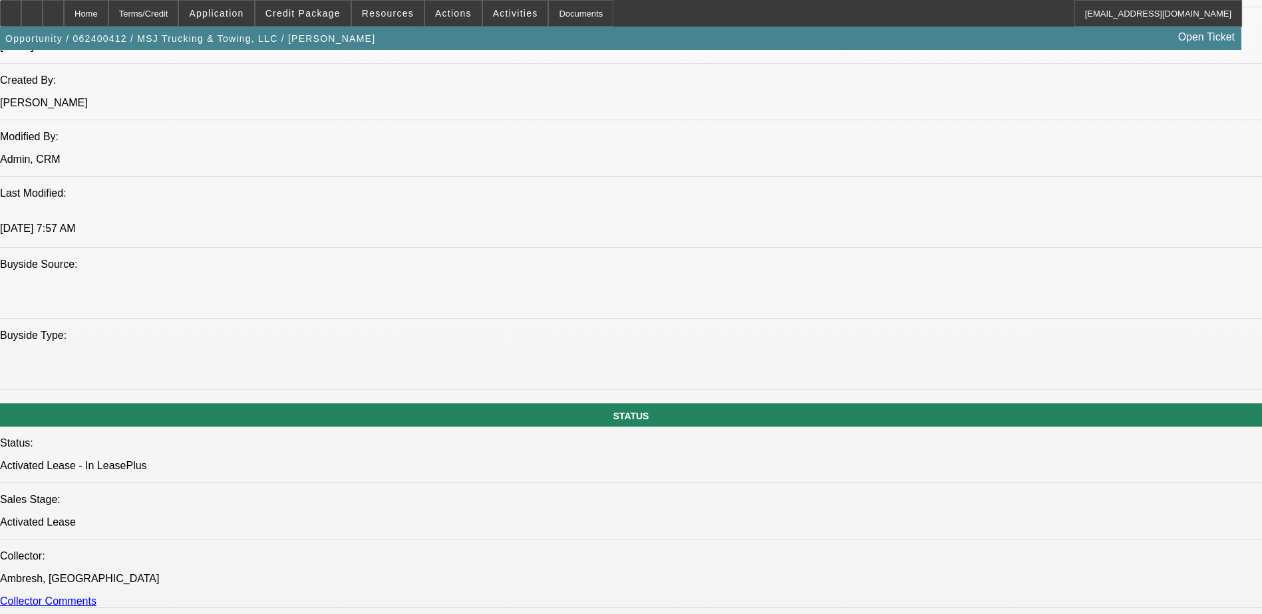
select select "2"
select select "6"
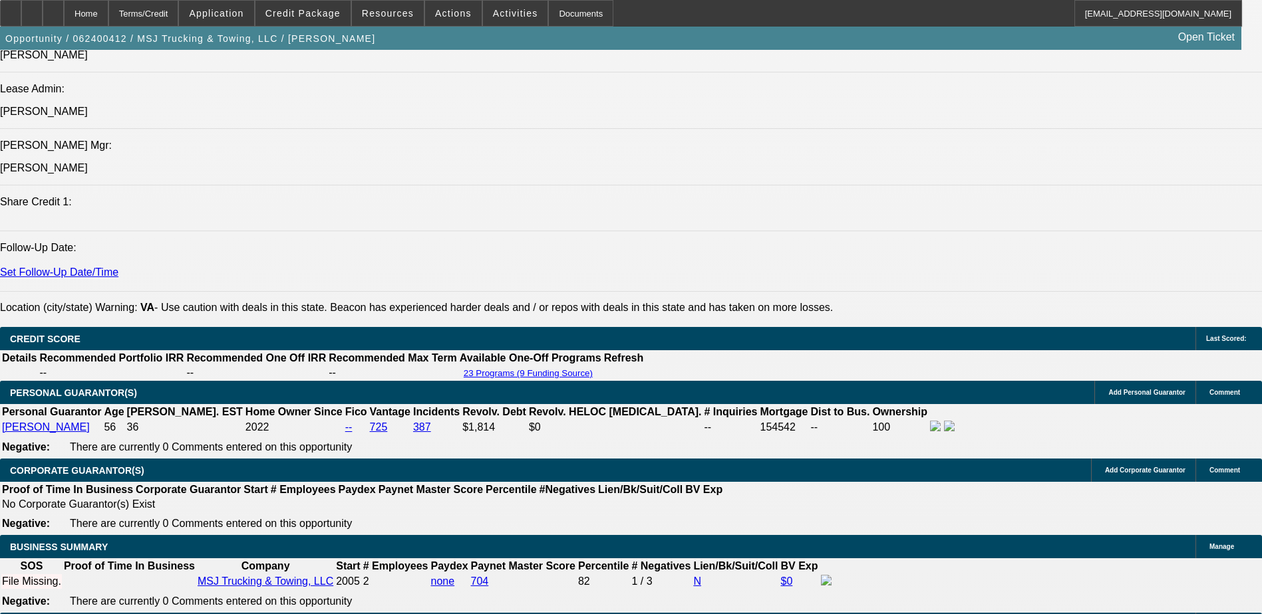
scroll to position [1796, 0]
